Goal: Transaction & Acquisition: Purchase product/service

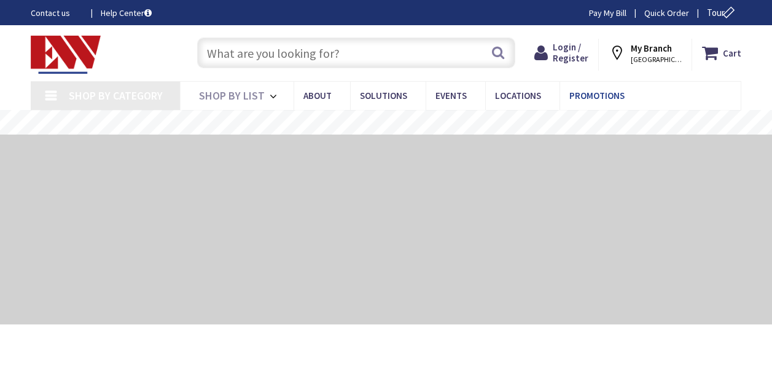
click at [582, 95] on span "Promotions" at bounding box center [596, 96] width 55 height 12
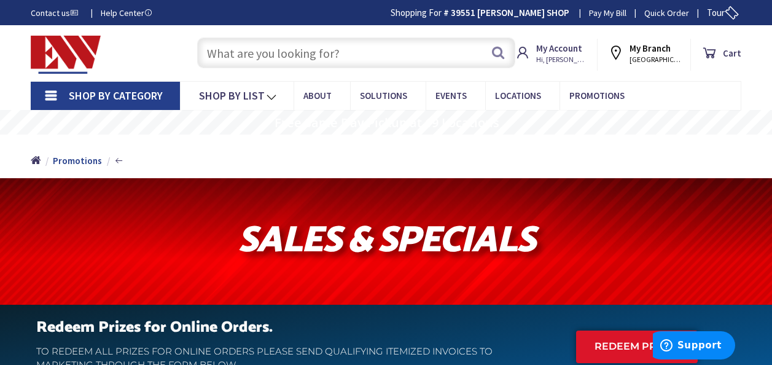
click at [311, 62] on input "text" at bounding box center [356, 52] width 318 height 31
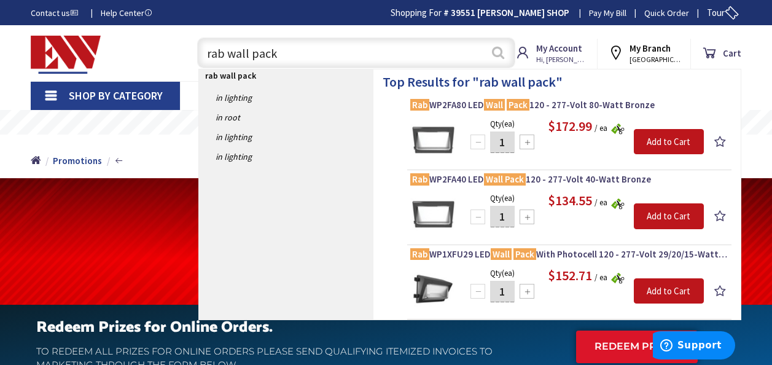
type input "rab wall pack"
click at [496, 51] on button "Search" at bounding box center [498, 53] width 16 height 28
